Goal: Task Accomplishment & Management: Use online tool/utility

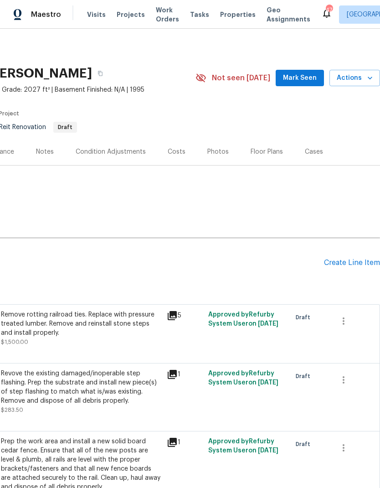
click at [346, 267] on div "Create Line Item" at bounding box center [352, 263] width 56 height 9
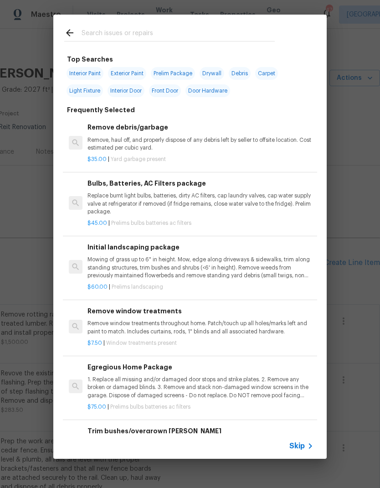
click at [139, 34] on input "text" at bounding box center [178, 34] width 193 height 14
type input "Paint"
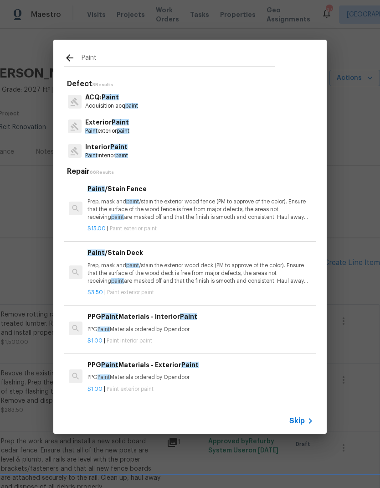
click at [116, 125] on span "Paint" at bounding box center [120, 122] width 17 height 6
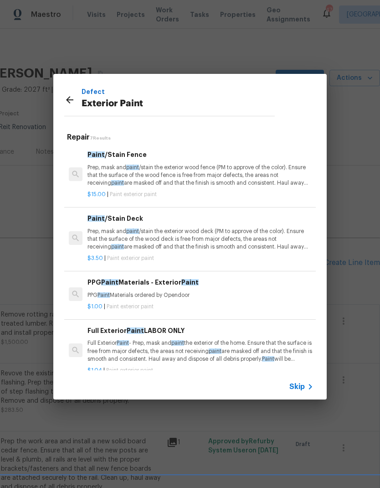
click at [75, 100] on icon at bounding box center [69, 99] width 11 height 11
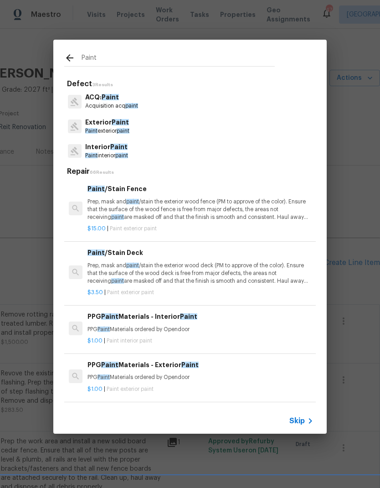
click at [113, 123] on span "Paint" at bounding box center [120, 122] width 17 height 6
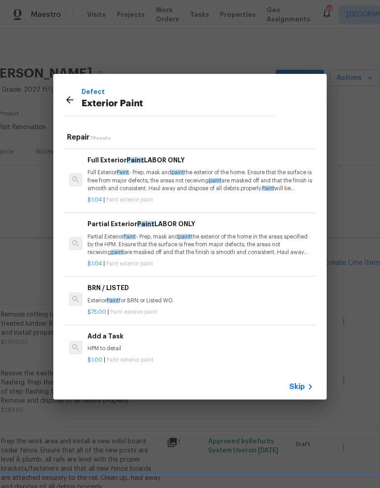
click at [244, 176] on p "Full Exterior Paint - Prep, mask and paint the exterior of the home. Ensure tha…" at bounding box center [201, 180] width 226 height 23
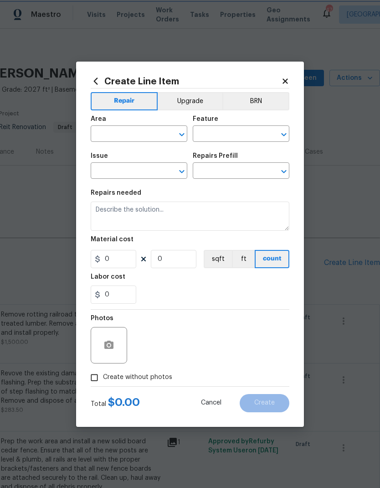
type input "Overall Paint"
type input "Exterior Paint"
type input "Full Exterior Paint LABOR ONLY $1.04"
type textarea "Full Exterior Paint - Prep, mask and paint the exterior of the home. Ensure tha…"
type input "1.04"
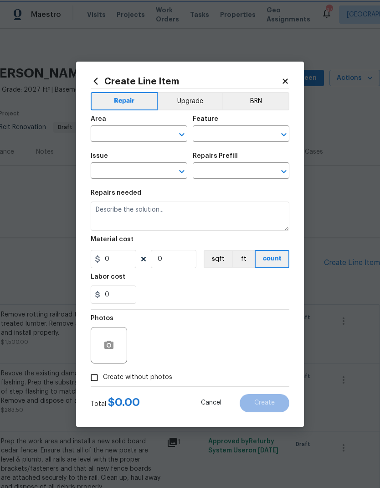
type input "1"
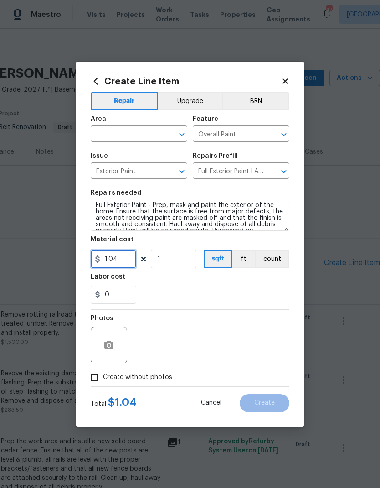
click at [120, 262] on input "1.04" at bounding box center [114, 259] width 46 height 18
type input "1.31"
click at [211, 296] on div "0" at bounding box center [190, 295] width 199 height 18
click at [145, 130] on input "text" at bounding box center [126, 135] width 71 height 14
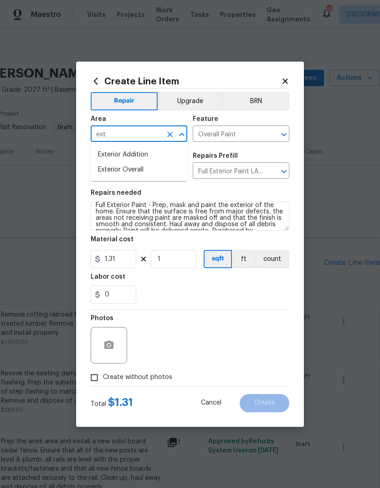
click at [151, 166] on li "Exterior Overall" at bounding box center [139, 169] width 97 height 15
type input "Exterior Overall"
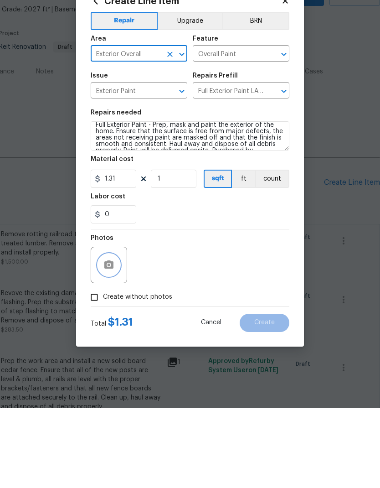
click at [113, 341] on icon "button" at bounding box center [108, 345] width 9 height 8
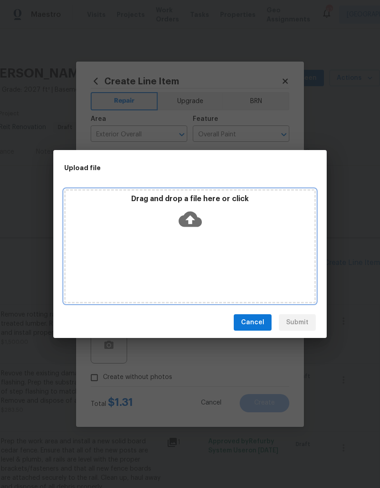
click at [194, 219] on icon at bounding box center [190, 220] width 23 height 16
